Goal: Contribute content: Contribute content

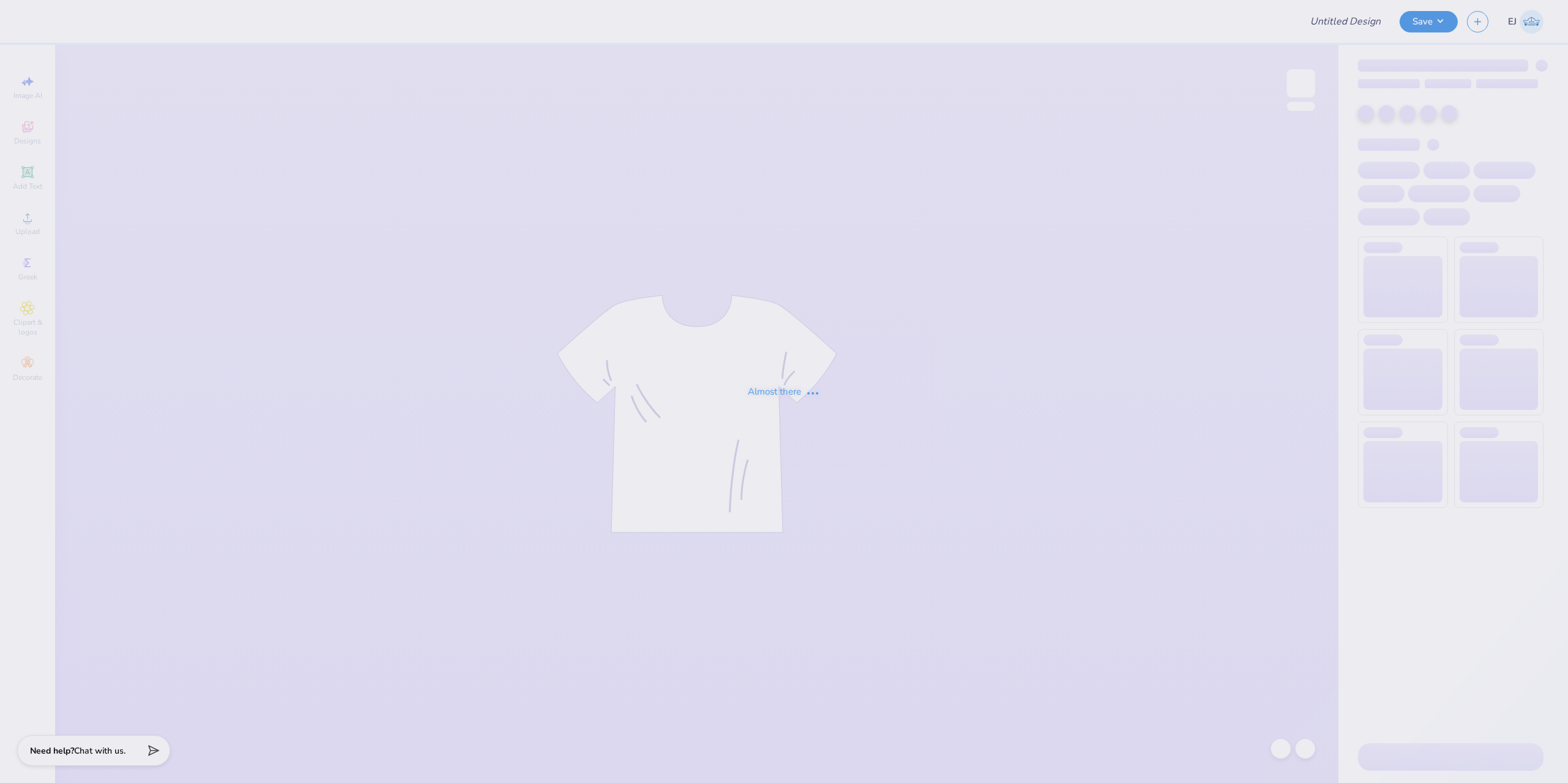
type input "pw 3"
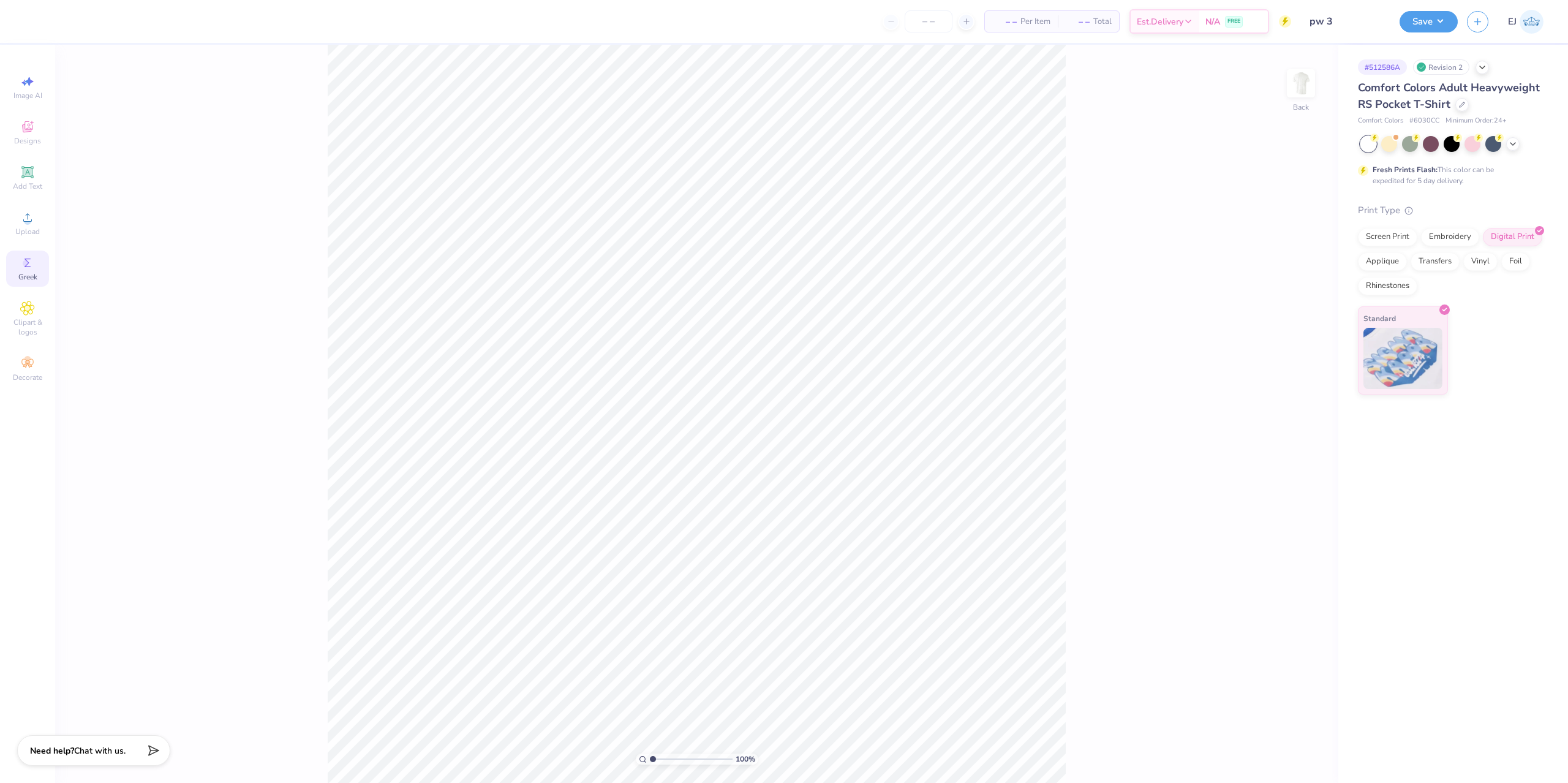
click at [14, 262] on div "Greek" at bounding box center [28, 269] width 43 height 36
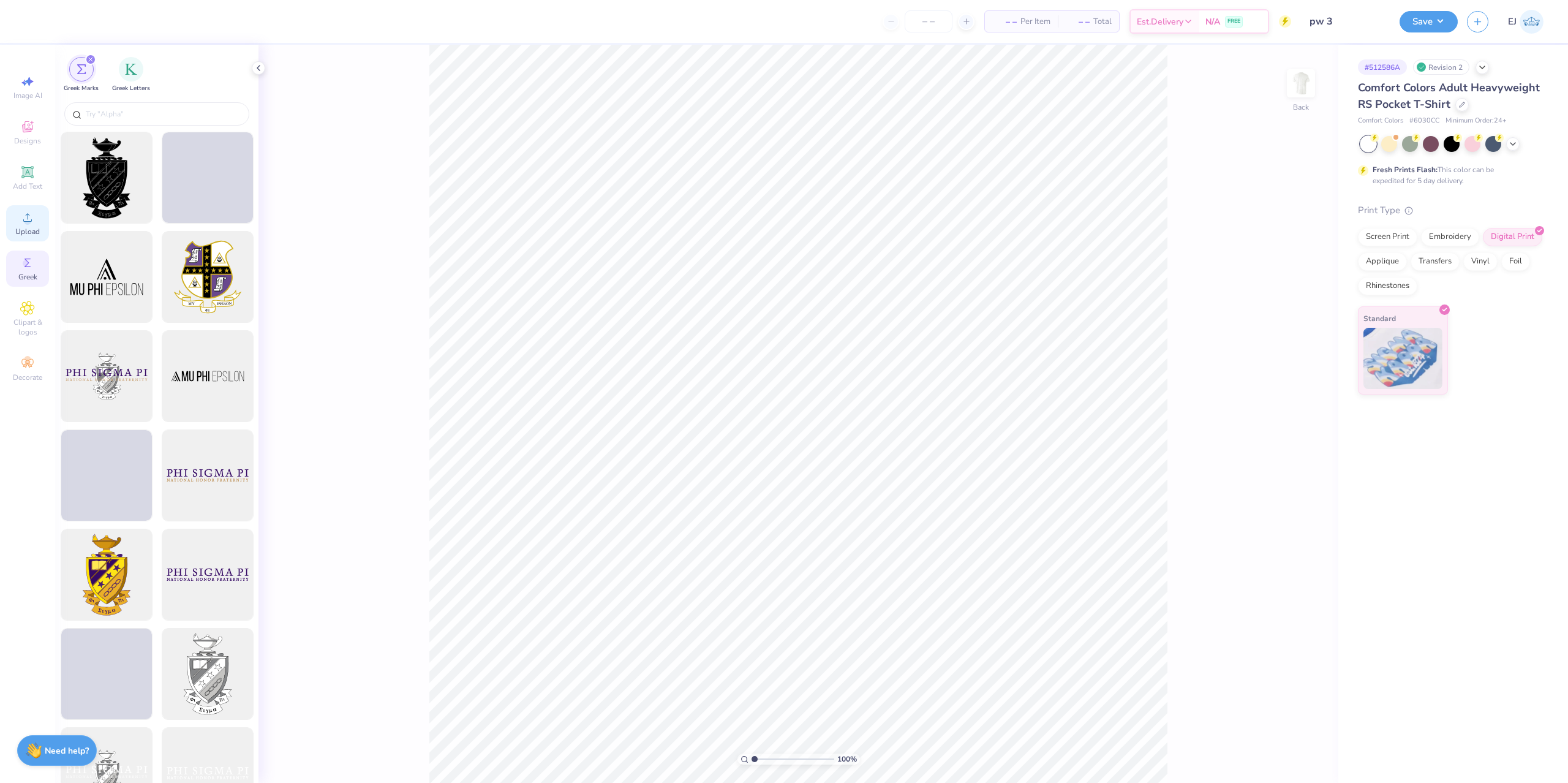
click at [25, 229] on span "Upload" at bounding box center [28, 231] width 24 height 10
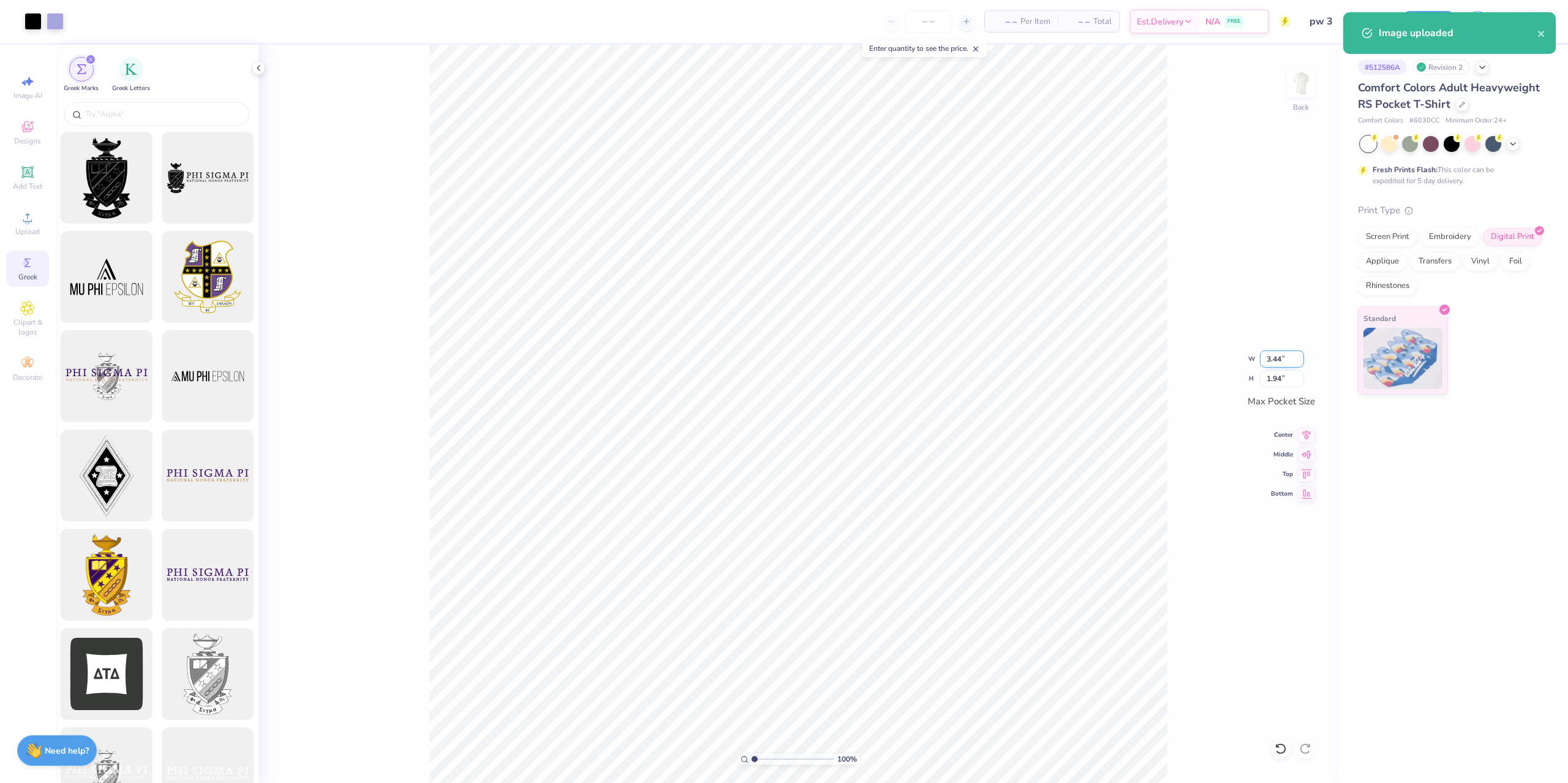
click at [1284, 360] on input "3.44" at bounding box center [1282, 359] width 44 height 17
type input "3.50"
type input "1.98"
click at [1297, 202] on div "100 % Back W 3.50 3.50 " H 1.98 1.98 " Max Pocket Size Center Middle Top Bottom" at bounding box center [798, 414] width 1080 height 738
click at [1309, 87] on img at bounding box center [1301, 83] width 49 height 49
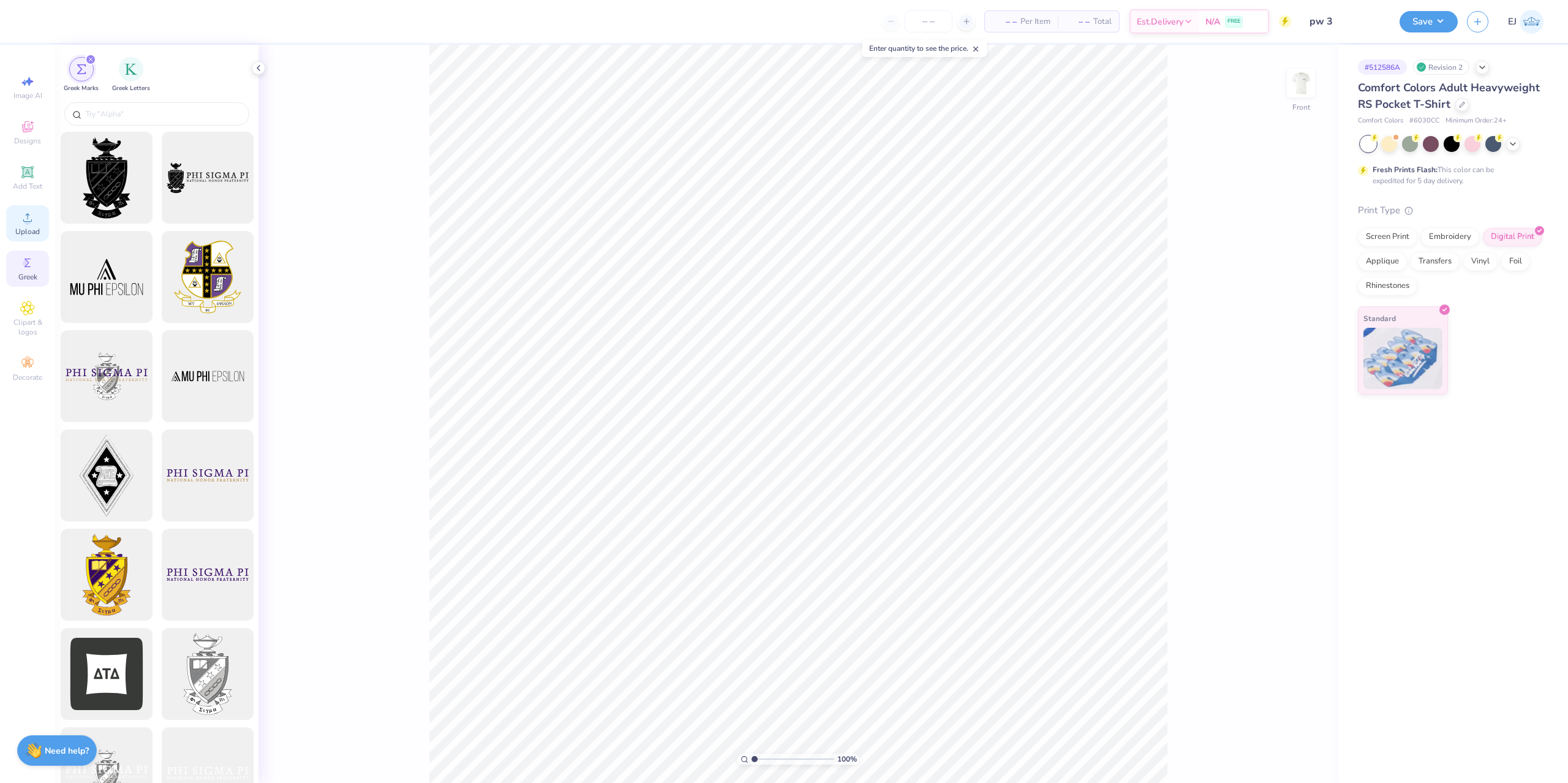
click at [21, 213] on icon at bounding box center [27, 217] width 15 height 15
click at [35, 228] on span "Upload" at bounding box center [28, 231] width 24 height 10
click at [35, 228] on span "Upload" at bounding box center [28, 231] width 24 height 10
click at [22, 273] on span "Greek" at bounding box center [28, 276] width 19 height 10
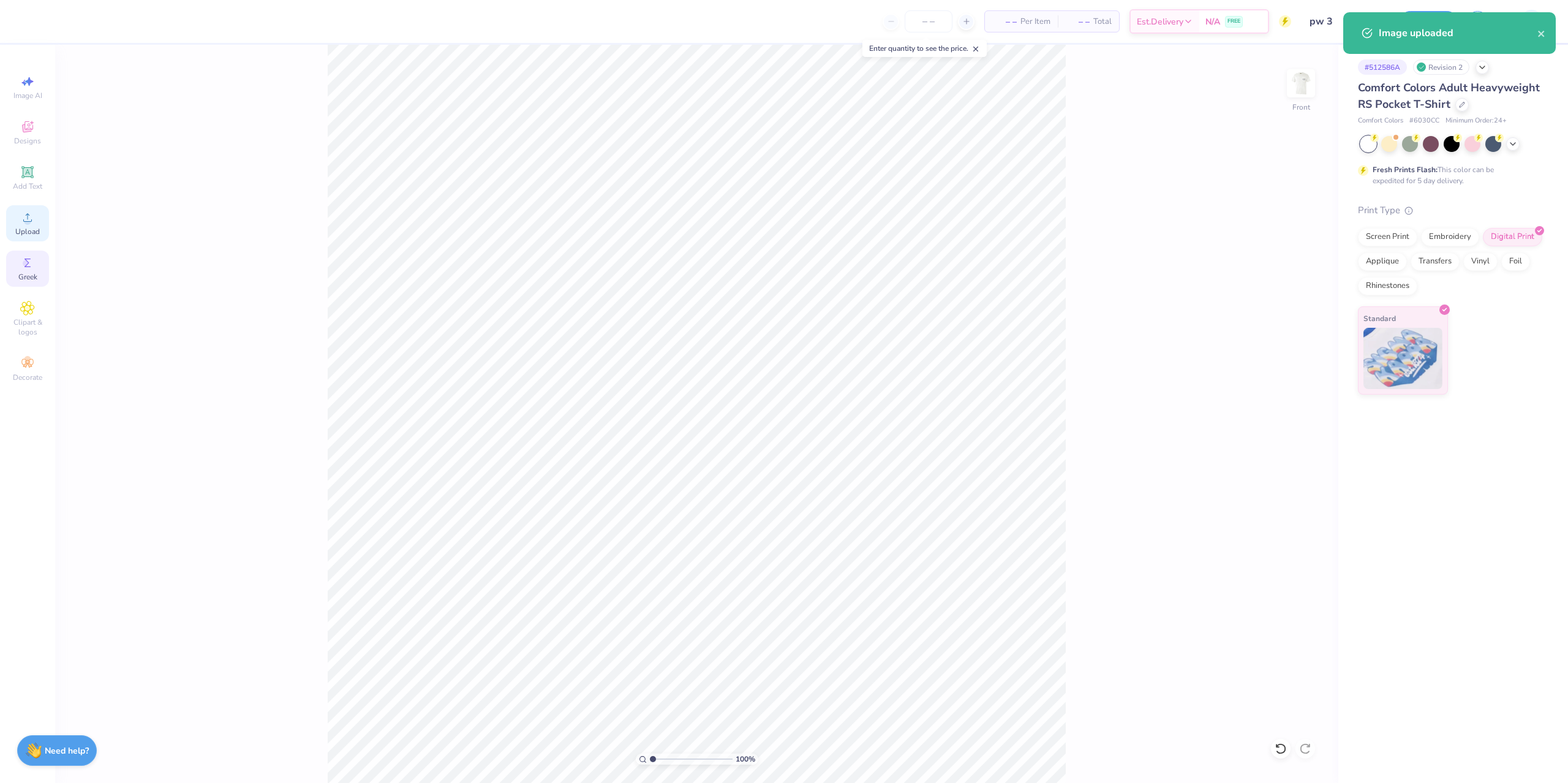
click at [26, 232] on span "Upload" at bounding box center [28, 231] width 24 height 10
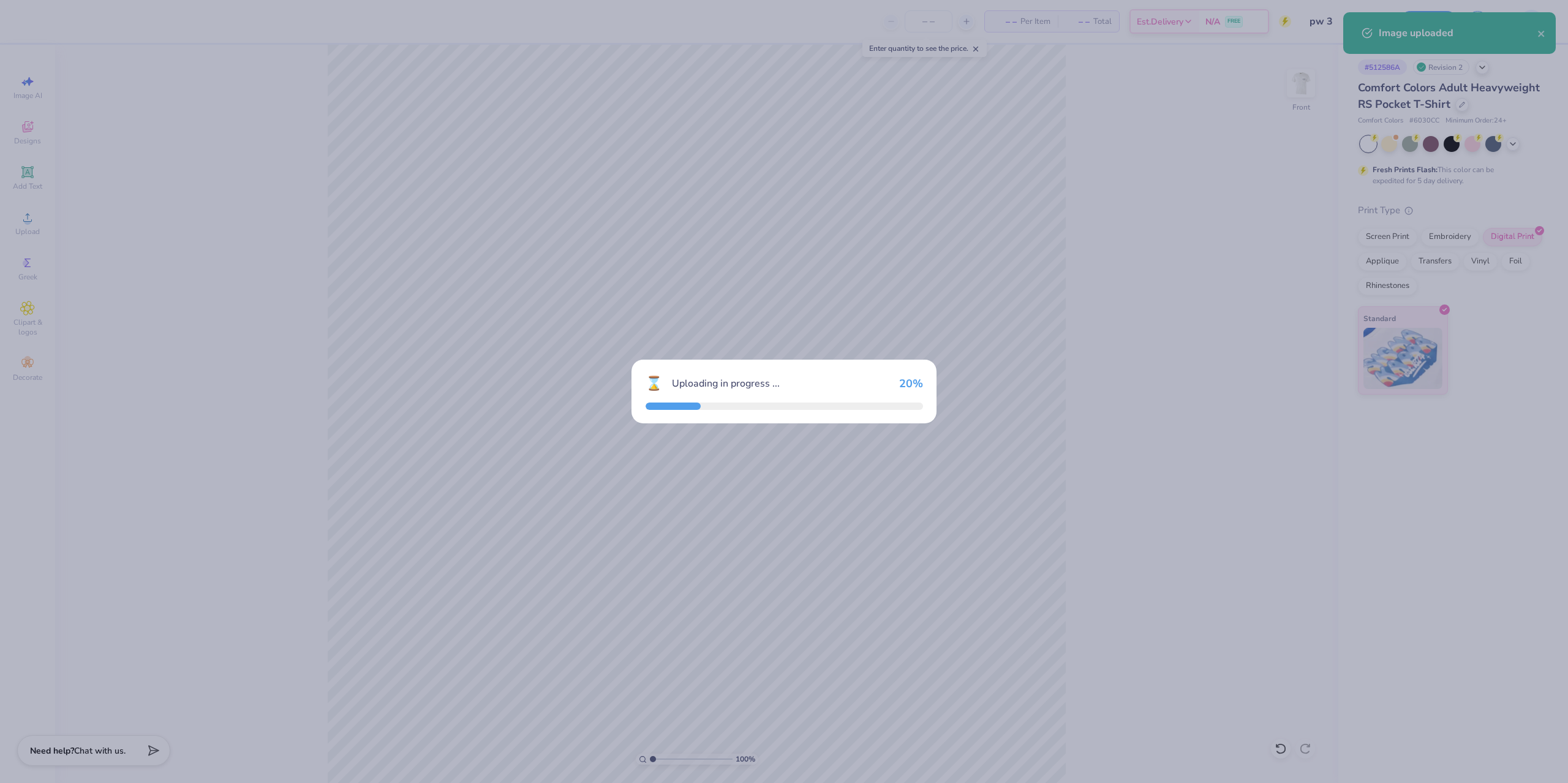
click at [778, 664] on div "⌛ Uploading in progress ... 20 %" at bounding box center [784, 391] width 1568 height 783
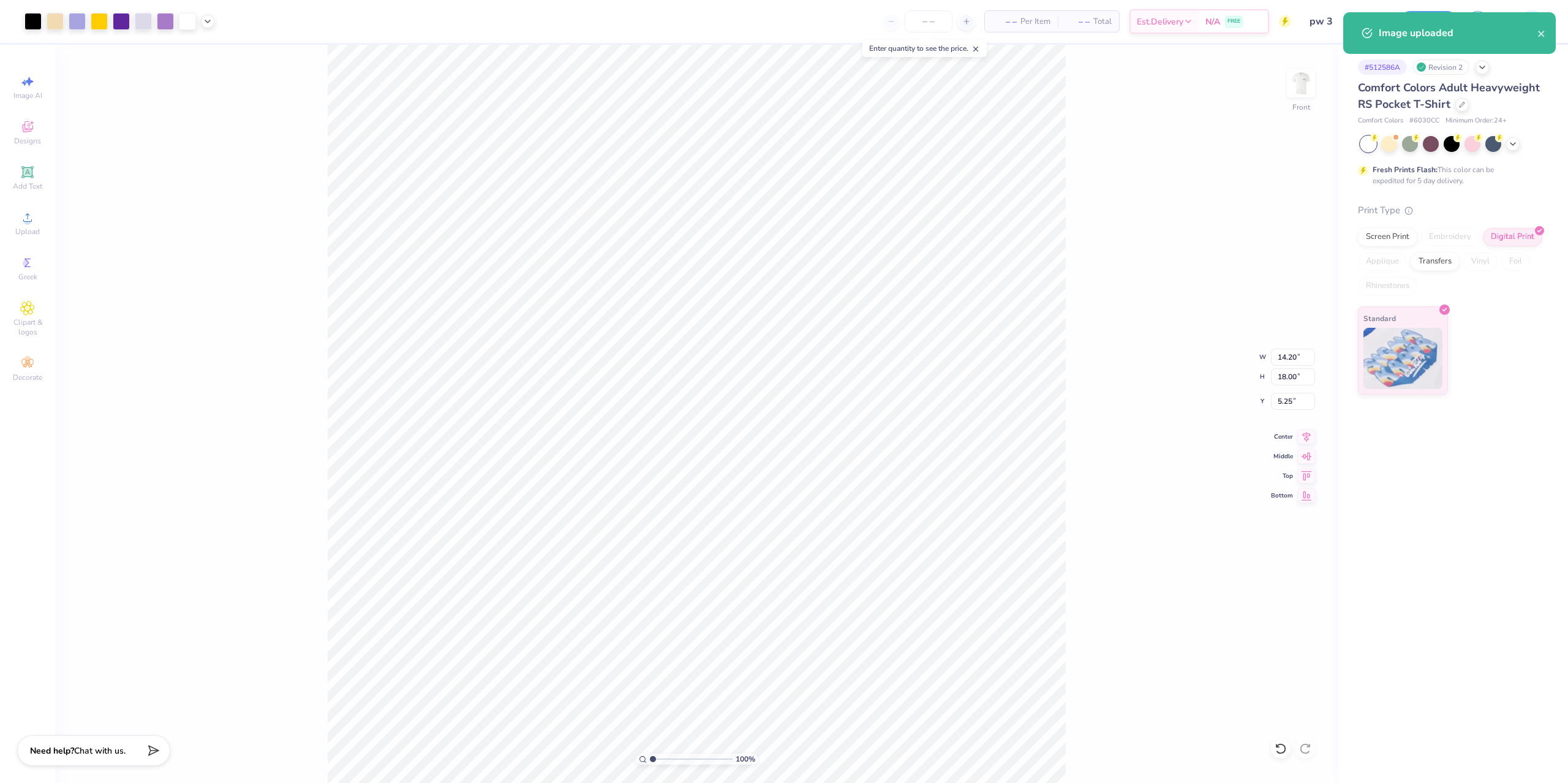
click at [1087, 454] on div "100 % Front W 14.20 14.20 " H 18.00 18.00 " Y 5.25 5.25 " Center Middle Top Bot…" at bounding box center [697, 414] width 1283 height 738
click at [1286, 375] on input "18.00" at bounding box center [1292, 377] width 44 height 17
type input "15"
type input "11.83"
type input "15.00"
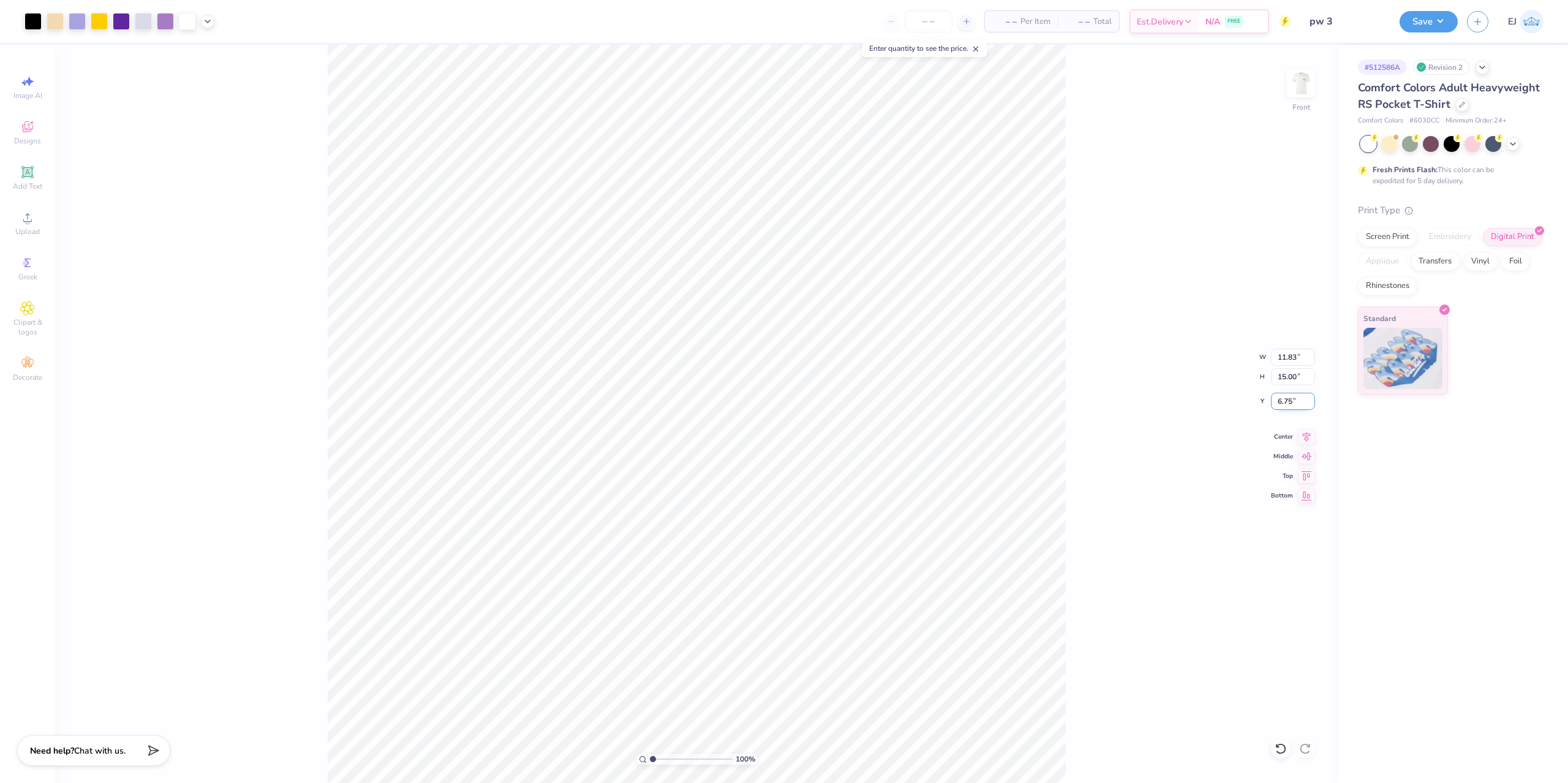
click at [1296, 402] on input "6.75" at bounding box center [1292, 401] width 44 height 17
type input "3.00"
click at [1447, 18] on button "Save" at bounding box center [1428, 20] width 58 height 22
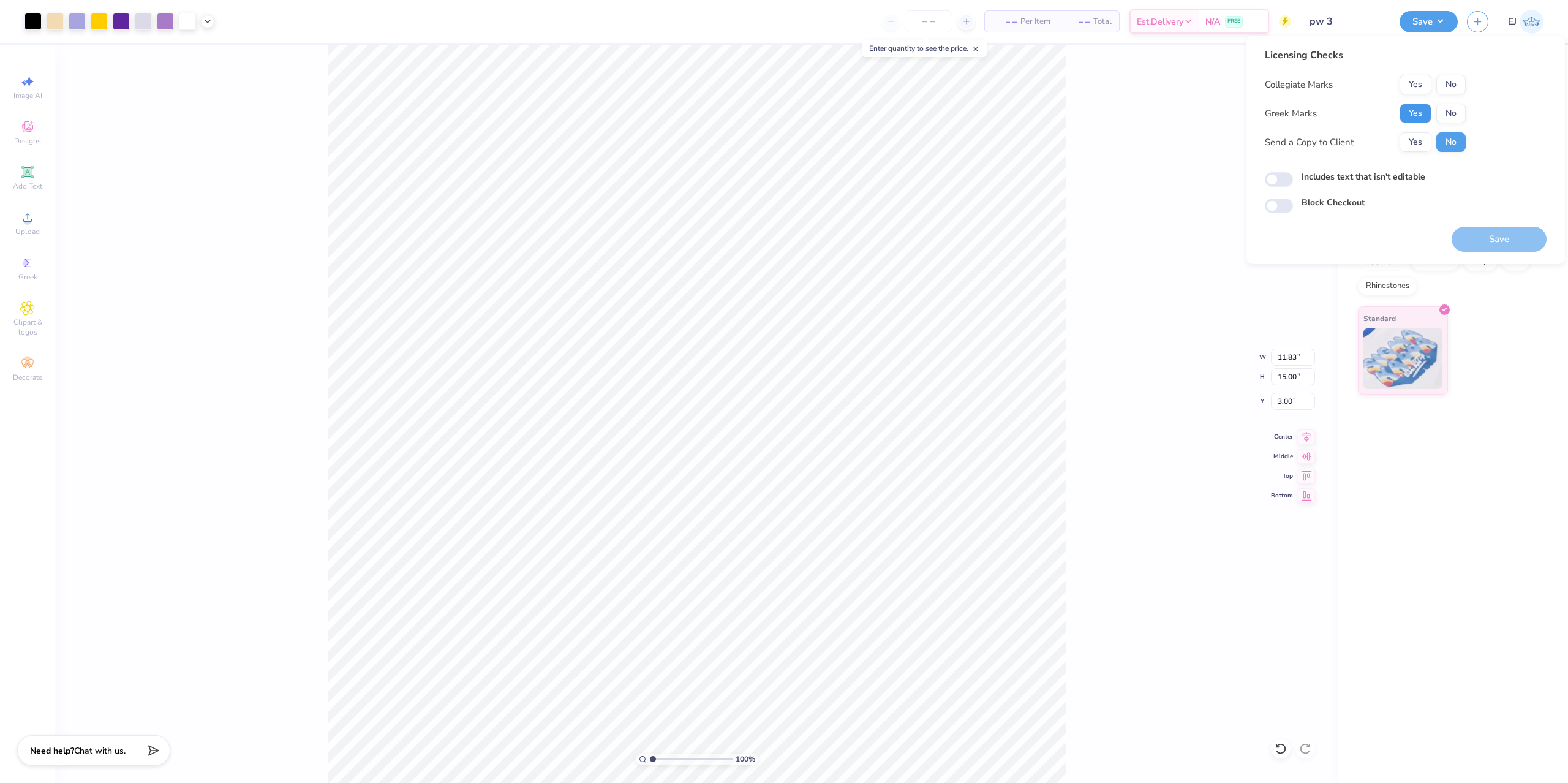
click at [1416, 106] on button "Yes" at bounding box center [1415, 113] width 32 height 20
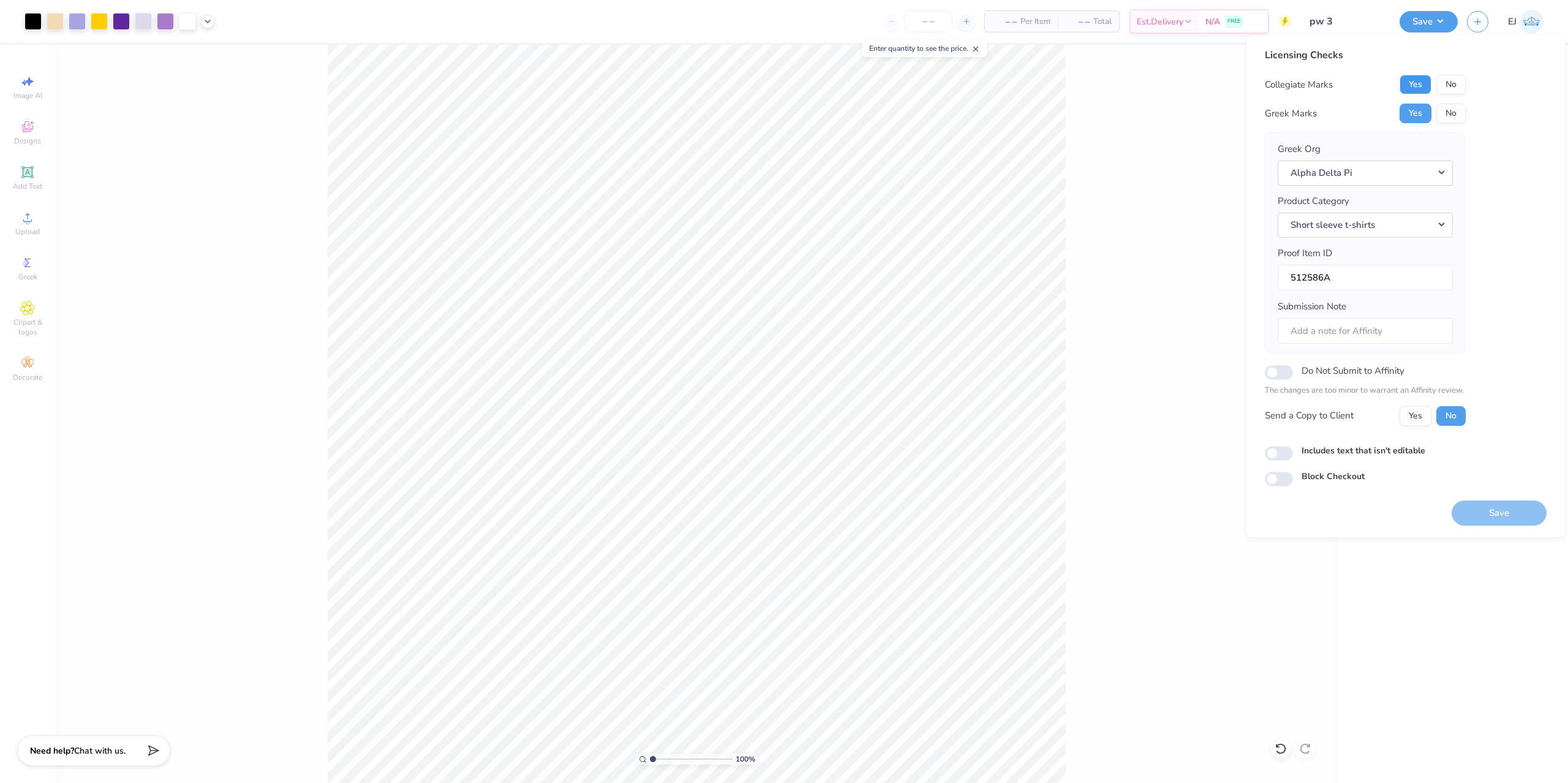
click at [1424, 86] on button "Yes" at bounding box center [1415, 84] width 32 height 20
drag, startPoint x: 1464, startPoint y: 510, endPoint x: 577, endPoint y: 0, distance: 1023.2
click at [1464, 510] on button "Save" at bounding box center [1499, 513] width 95 height 25
